Goal: Task Accomplishment & Management: Use online tool/utility

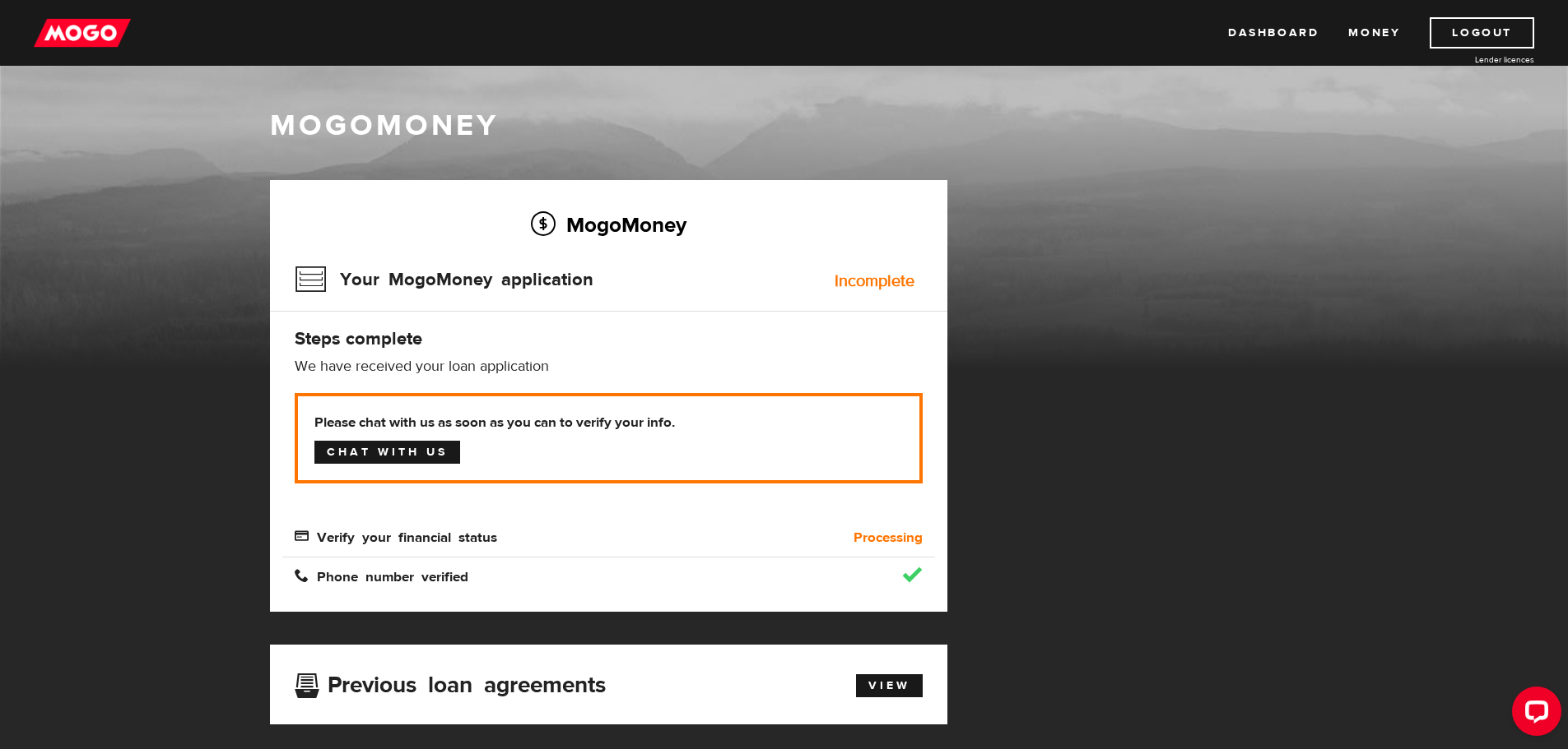
click at [389, 452] on link "Chat with us" at bounding box center [387, 452] width 145 height 23
click at [1301, 33] on link "Dashboard" at bounding box center [1273, 32] width 90 height 31
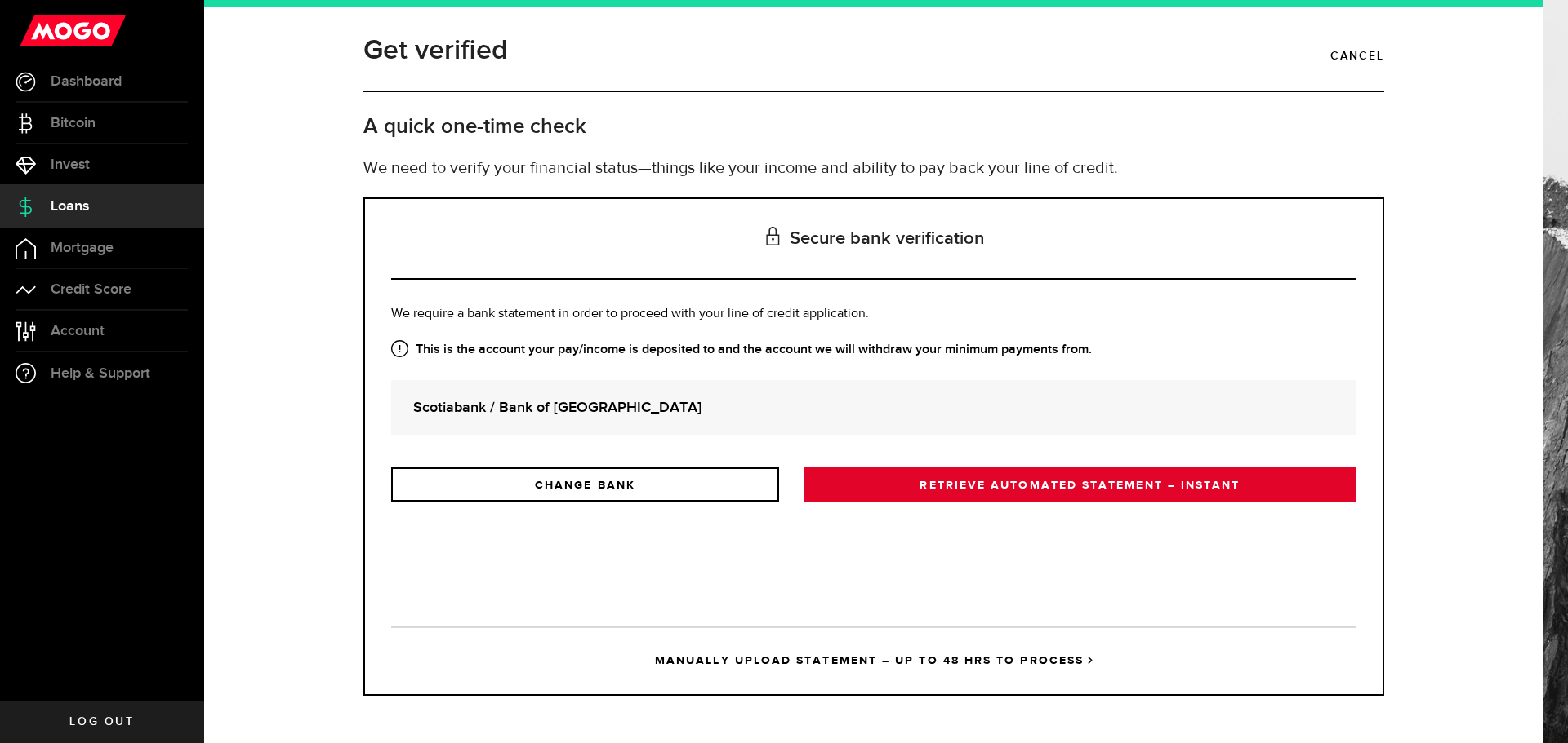
click at [1124, 487] on link "RETRIEVE AUTOMATED STATEMENT – INSTANT" at bounding box center [1080, 485] width 553 height 34
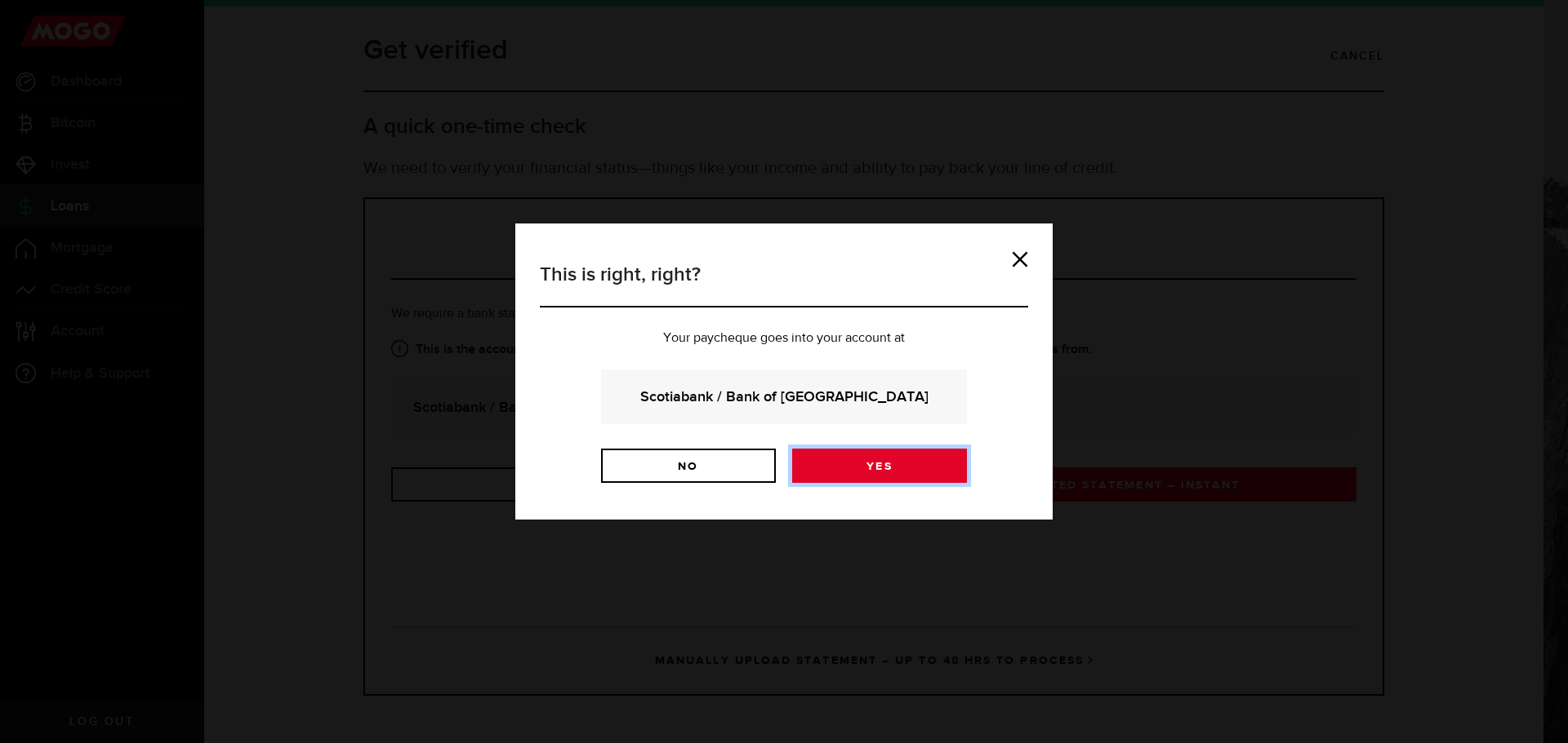
click at [906, 458] on link "Yes" at bounding box center [879, 466] width 174 height 34
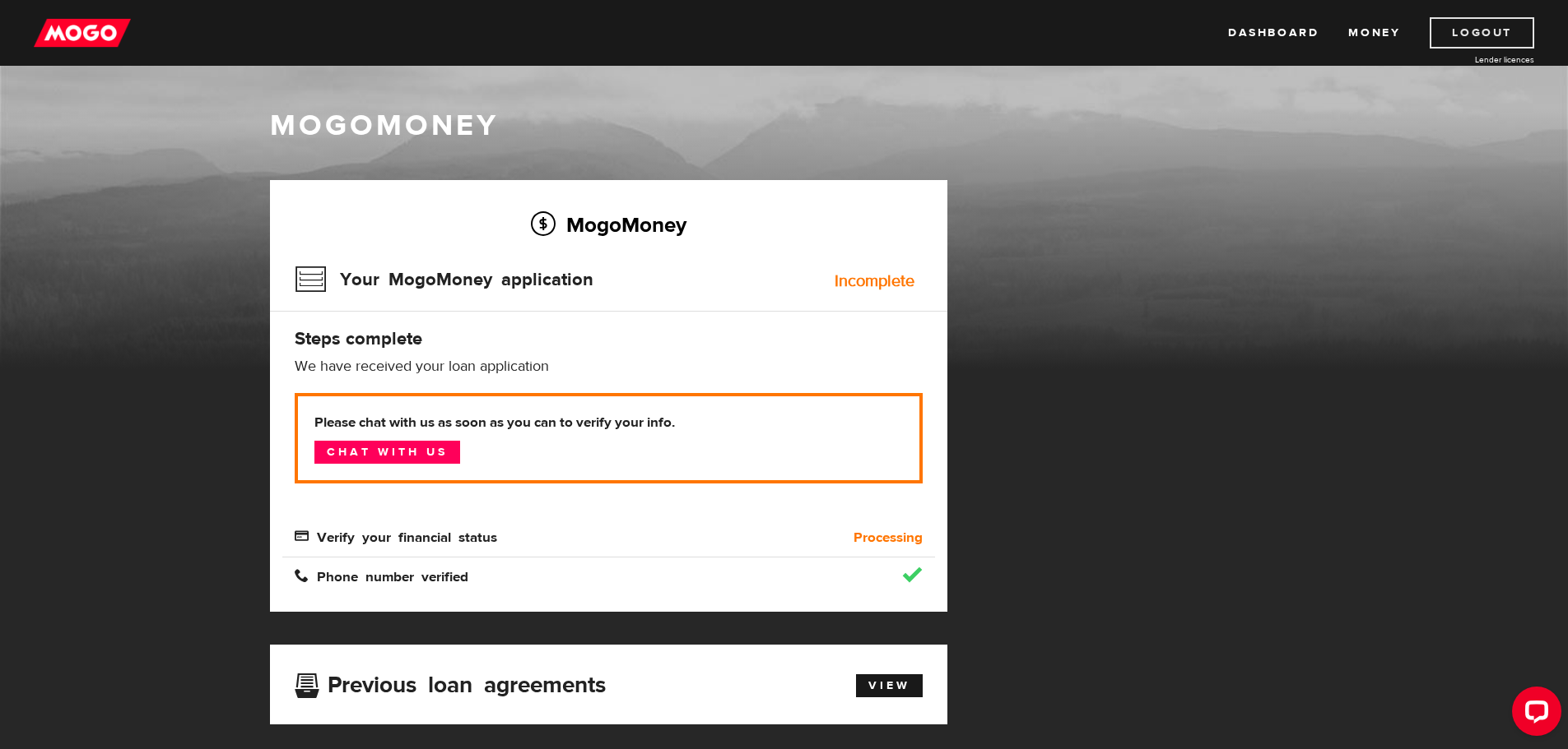
click at [1448, 22] on link "Logout" at bounding box center [1482, 32] width 104 height 31
